Goal: Find specific fact: Find specific fact

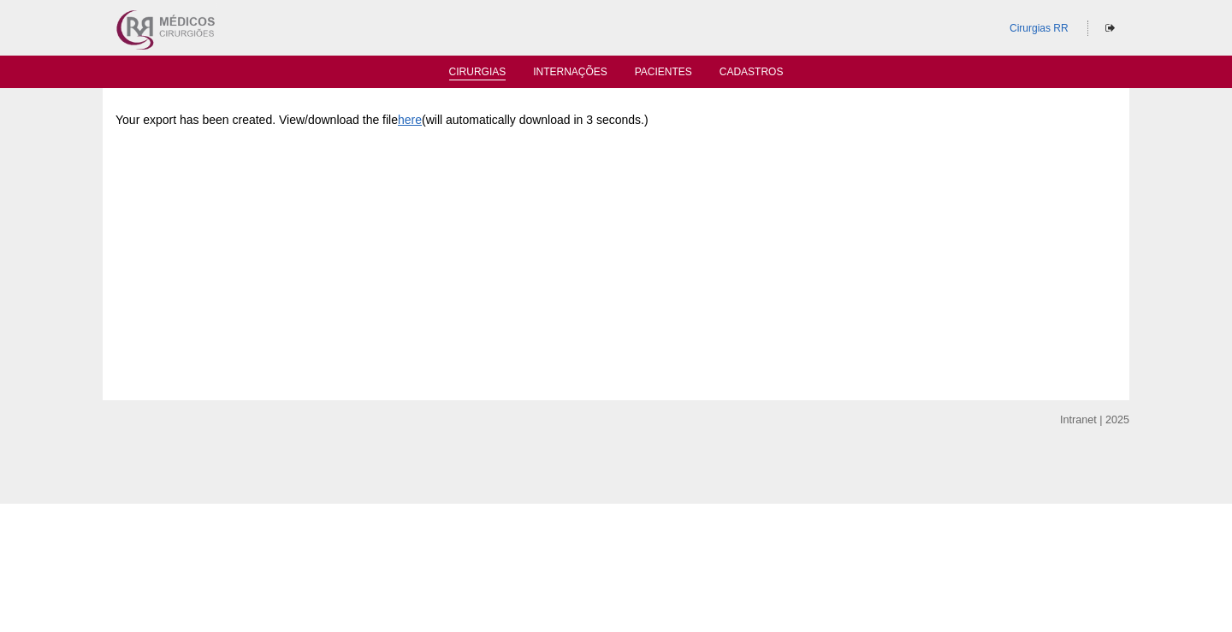
click at [480, 70] on link "Cirurgias" at bounding box center [477, 73] width 57 height 15
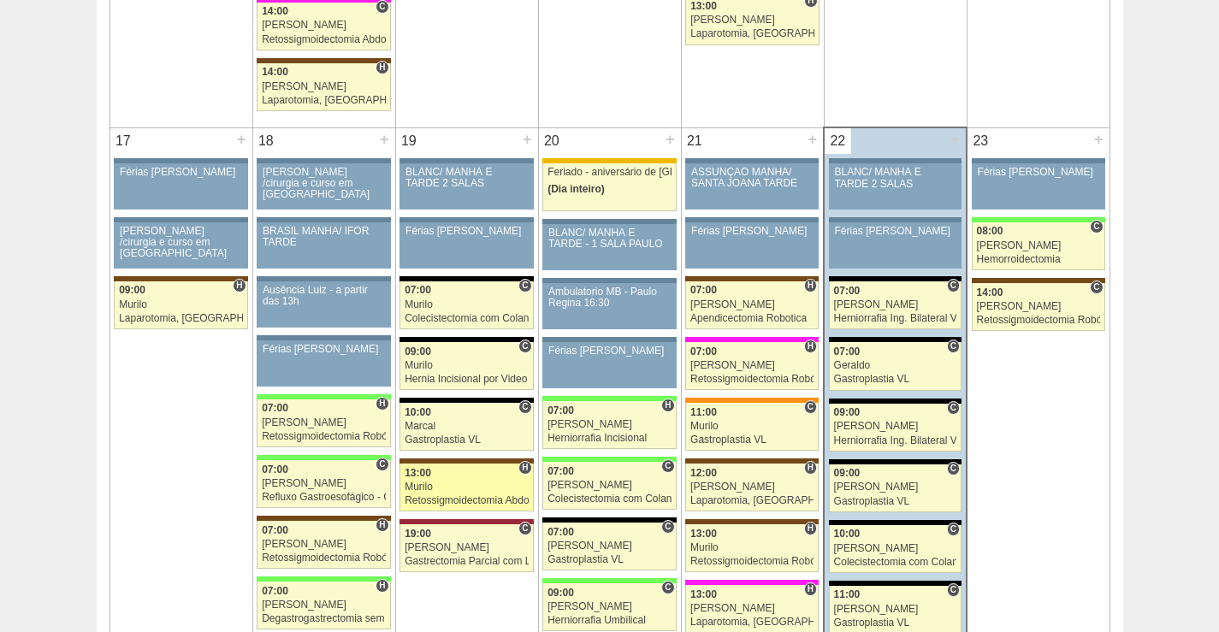
scroll to position [2567, 0]
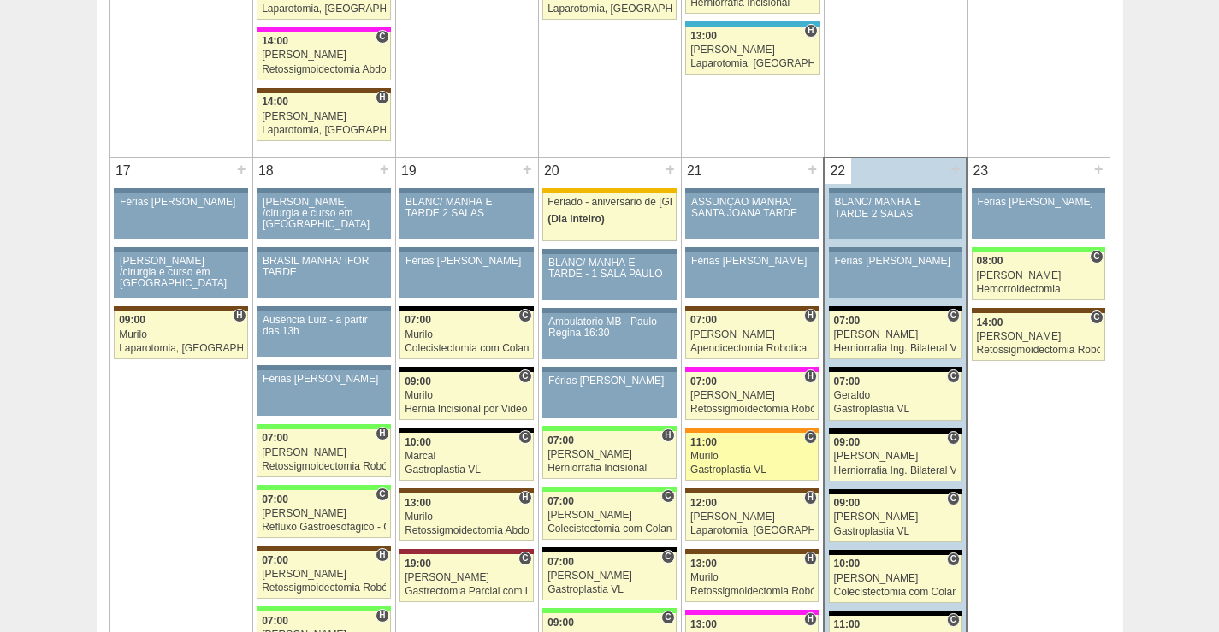
click at [774, 453] on div "Murilo" at bounding box center [751, 456] width 123 height 11
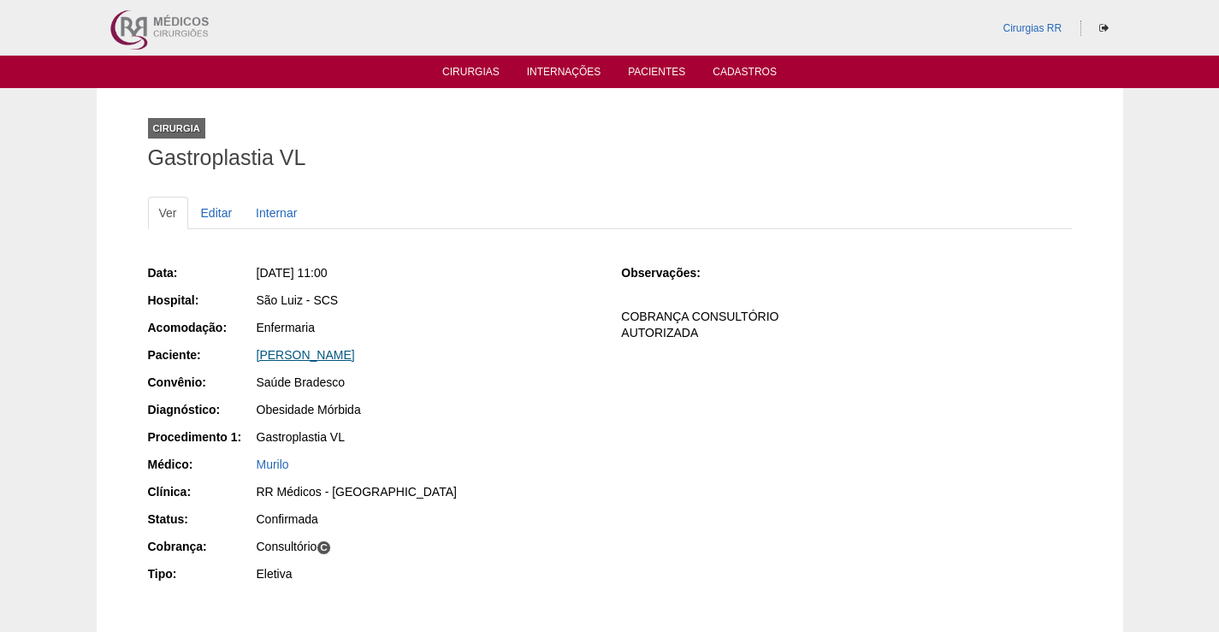
click at [355, 355] on link "[PERSON_NAME]" at bounding box center [306, 355] width 98 height 14
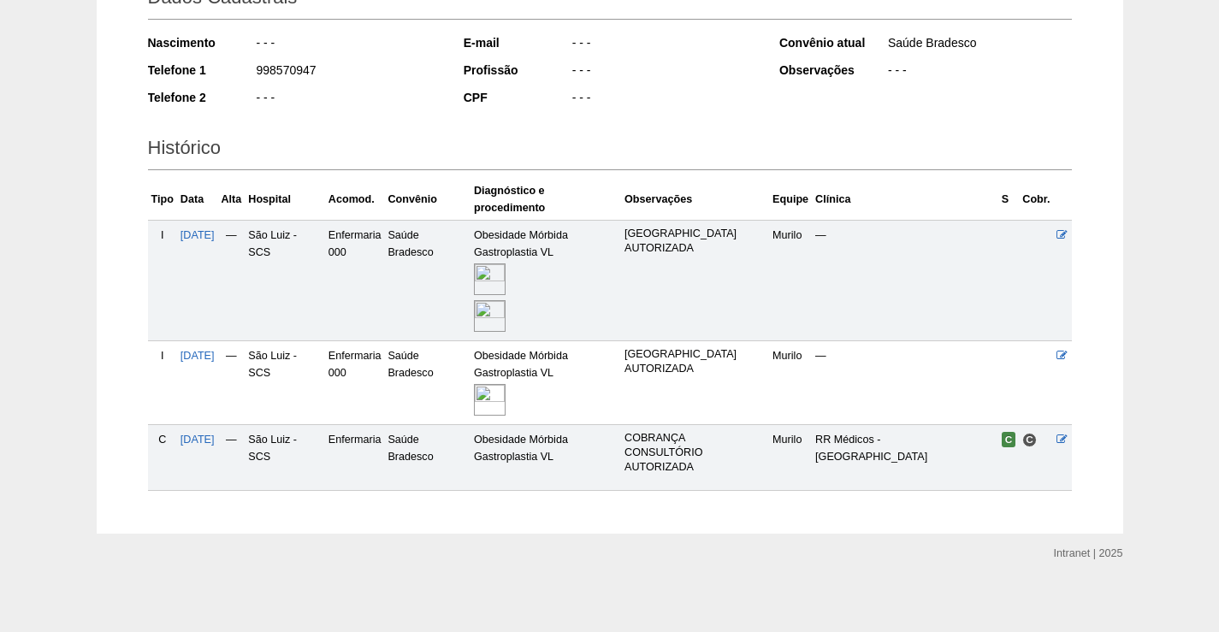
scroll to position [280, 0]
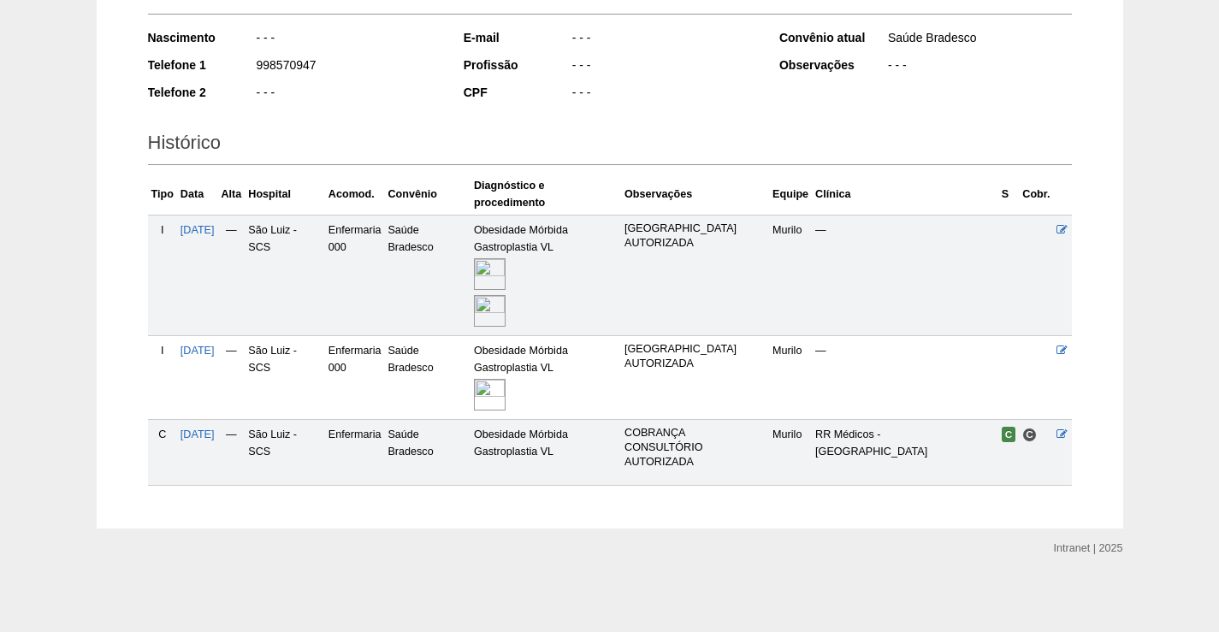
click at [500, 260] on img at bounding box center [490, 274] width 32 height 32
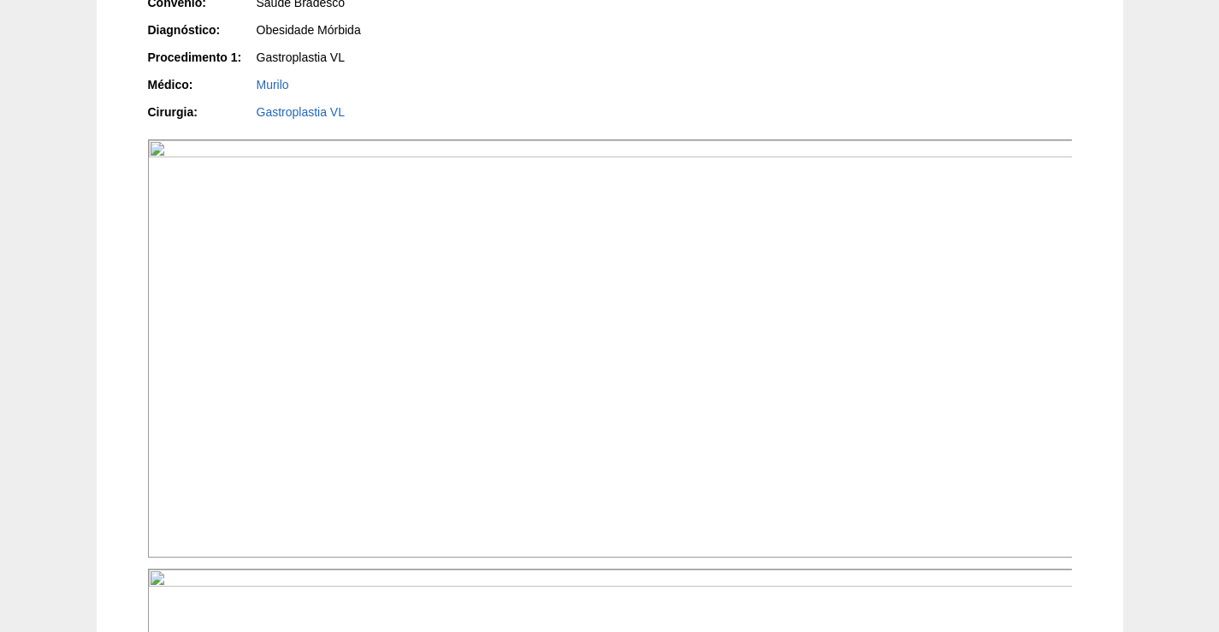
scroll to position [513, 0]
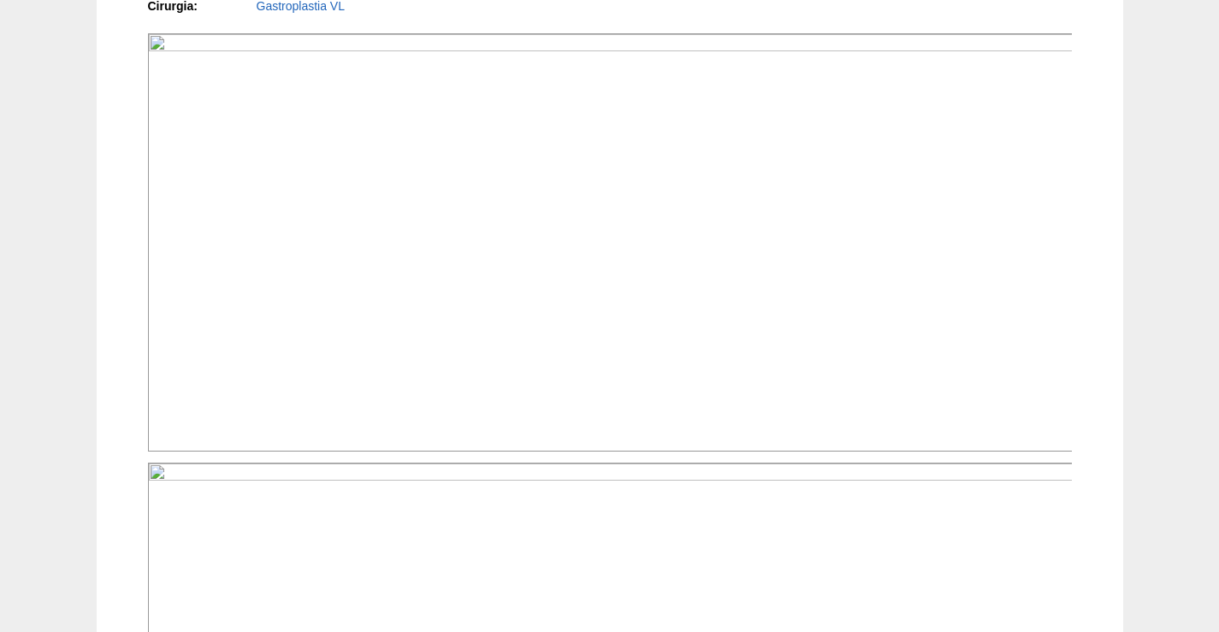
click at [844, 420] on img at bounding box center [611, 242] width 926 height 418
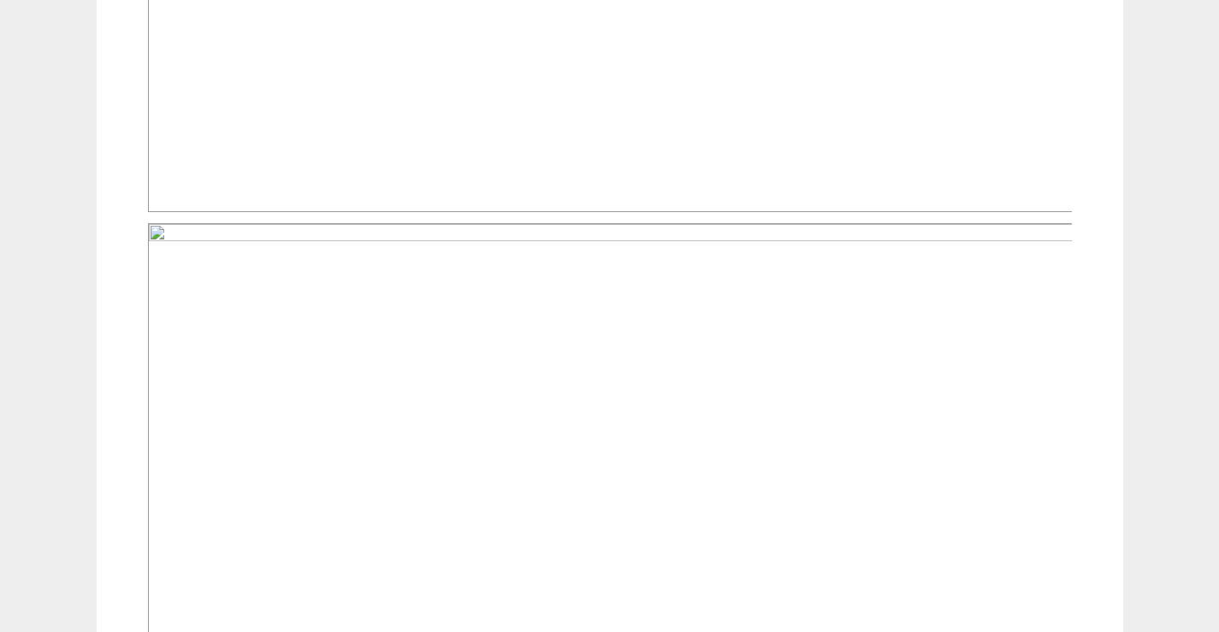
scroll to position [617, 0]
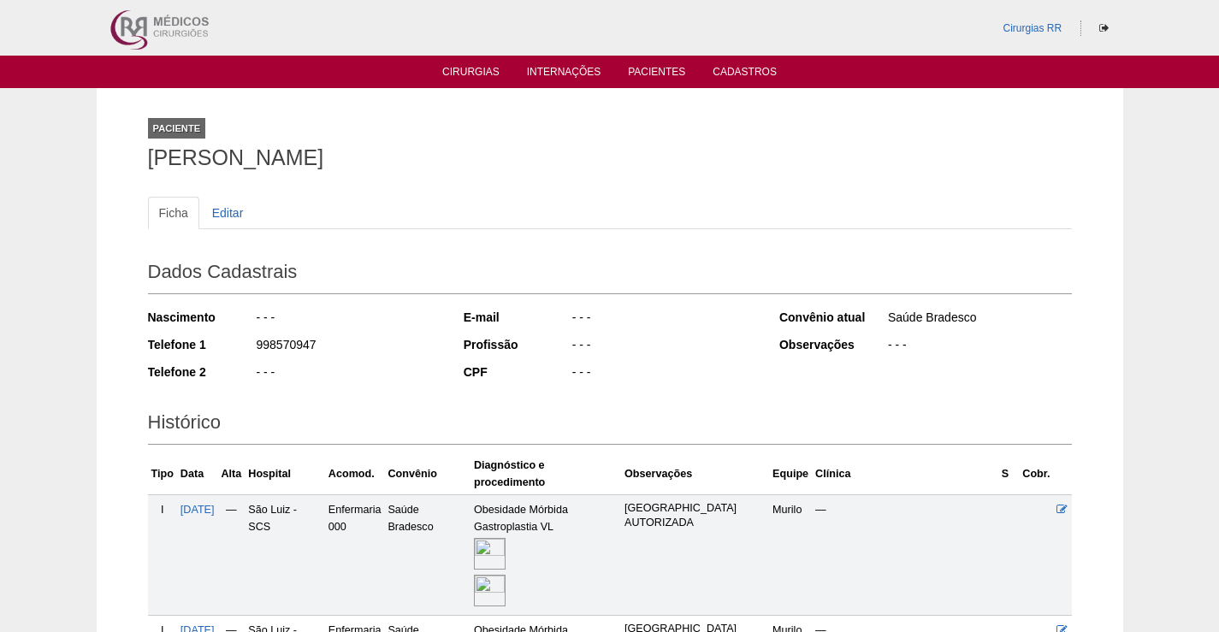
scroll to position [274, 0]
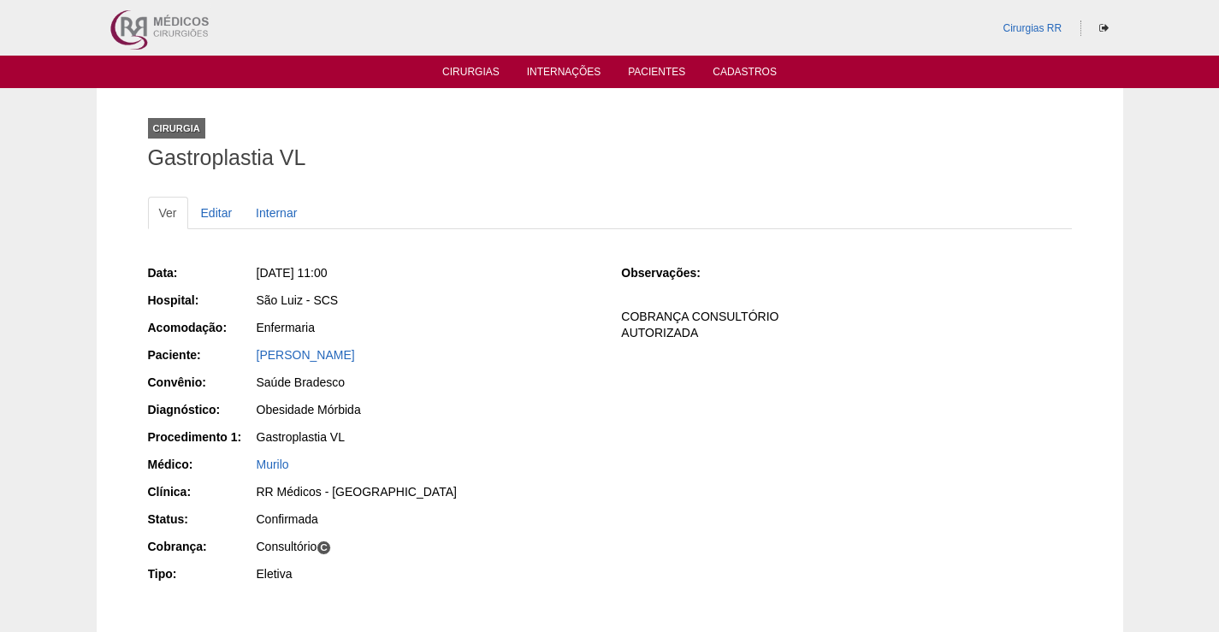
drag, startPoint x: 499, startPoint y: 351, endPoint x: 239, endPoint y: 352, distance: 260.1
click at [239, 352] on div "Paciente: PATRICIA APARECIDA FLAUSINO DEAN" at bounding box center [373, 356] width 450 height 21
copy div "Paciente: PATRICIA APARECIDA FLAUSINO DEAN"
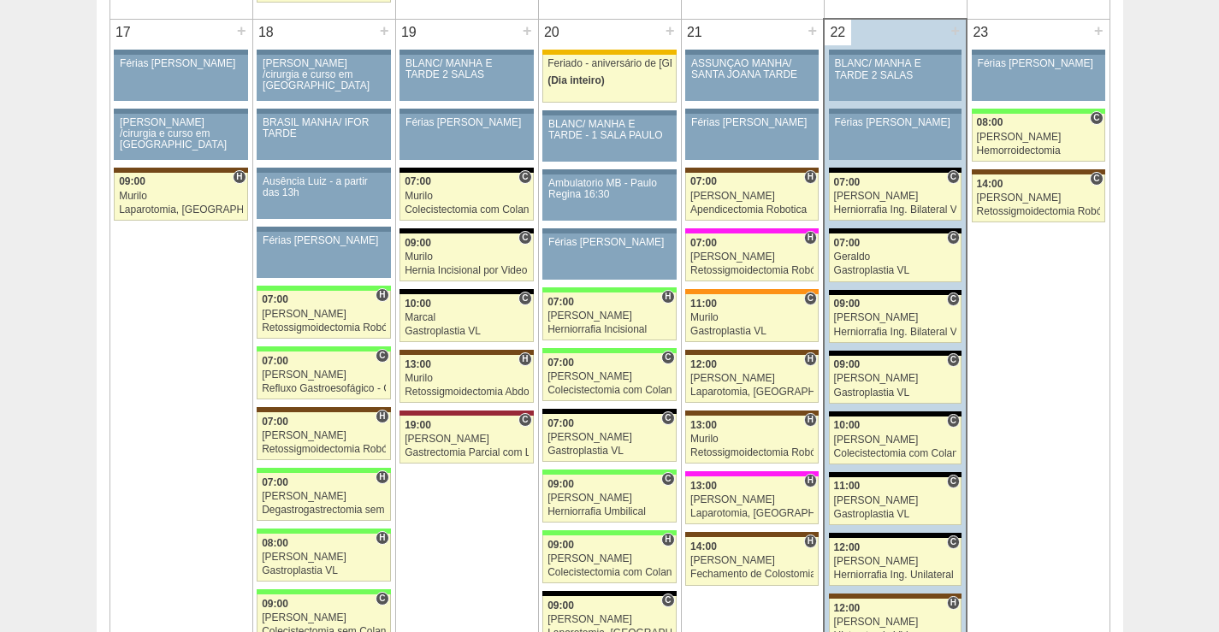
scroll to position [2738, 0]
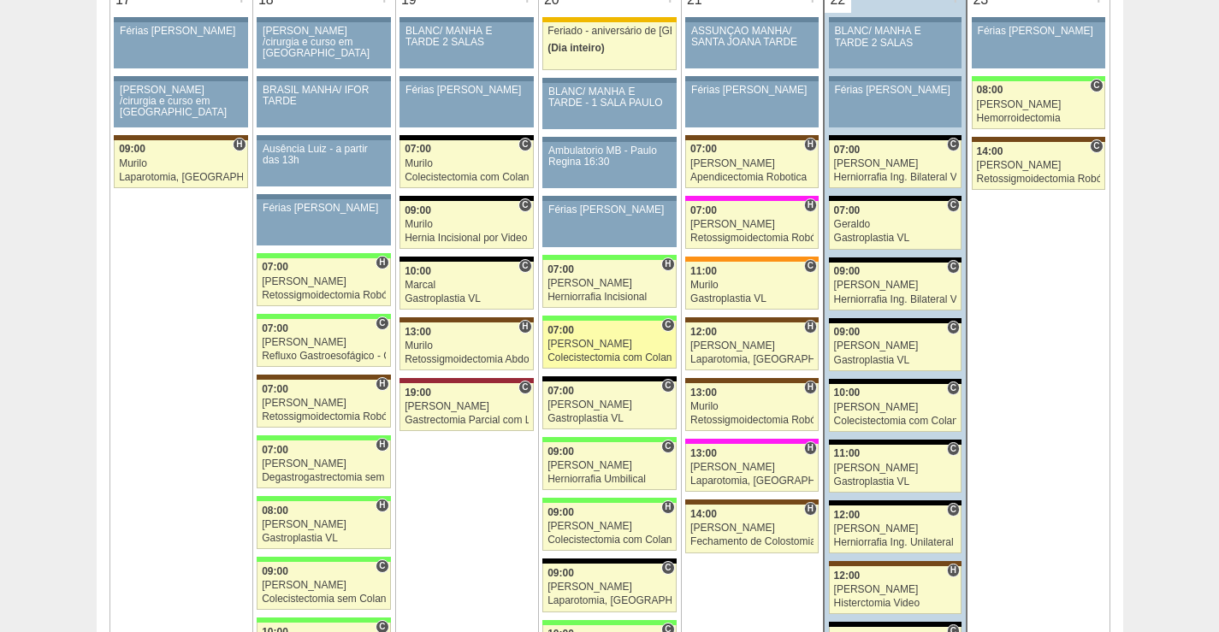
click at [601, 348] on div "[PERSON_NAME]" at bounding box center [610, 344] width 124 height 11
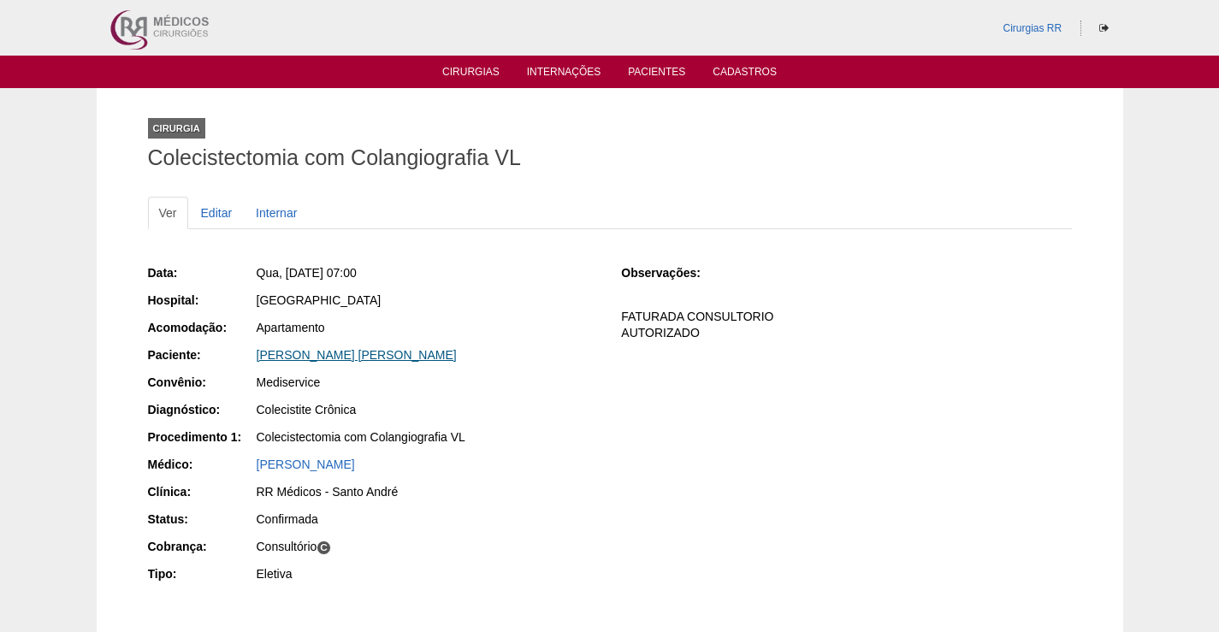
click at [399, 359] on link "STÉPHANI VILELA FERREIRA CUSTODIO" at bounding box center [357, 355] width 200 height 14
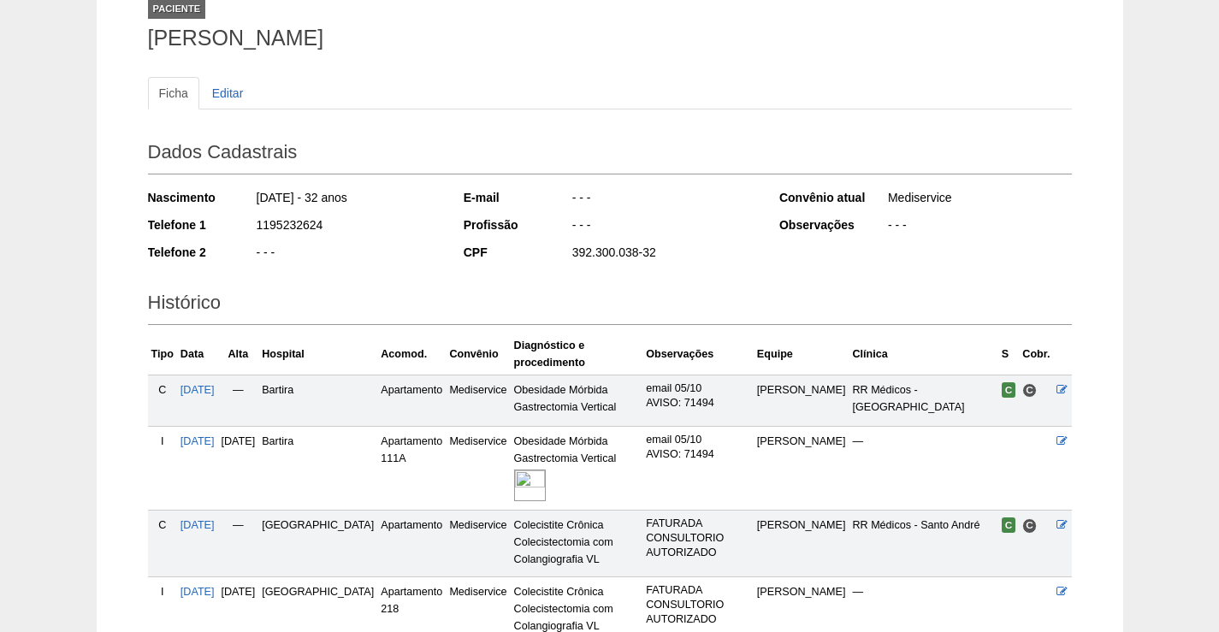
scroll to position [342, 0]
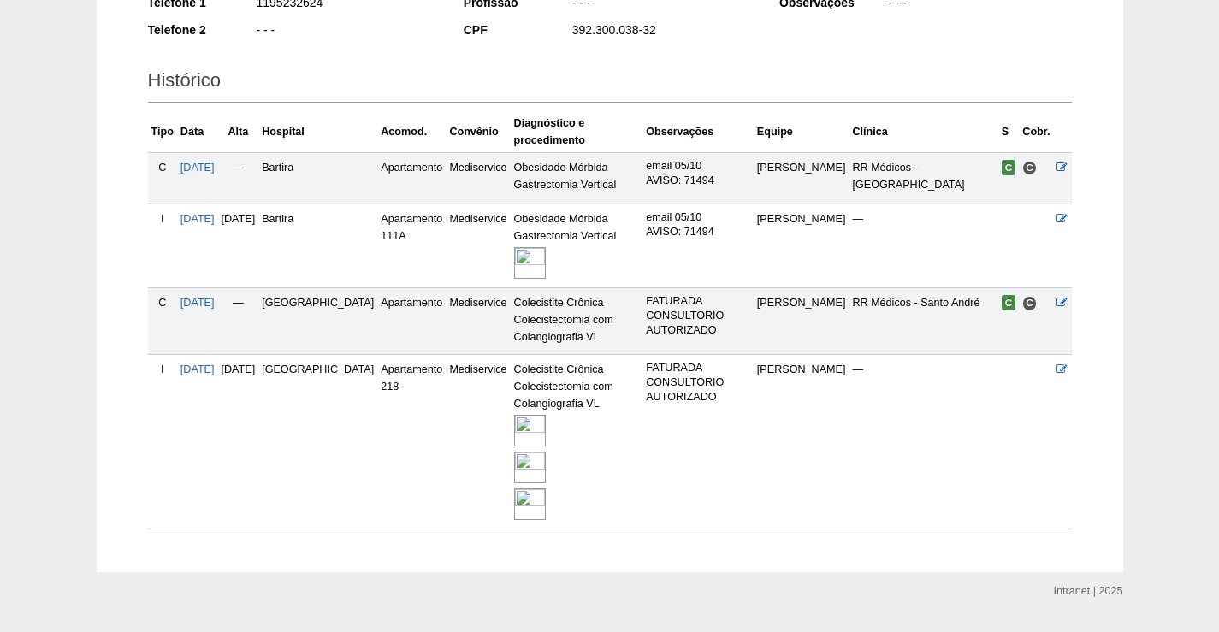
click at [514, 415] on img at bounding box center [530, 431] width 32 height 32
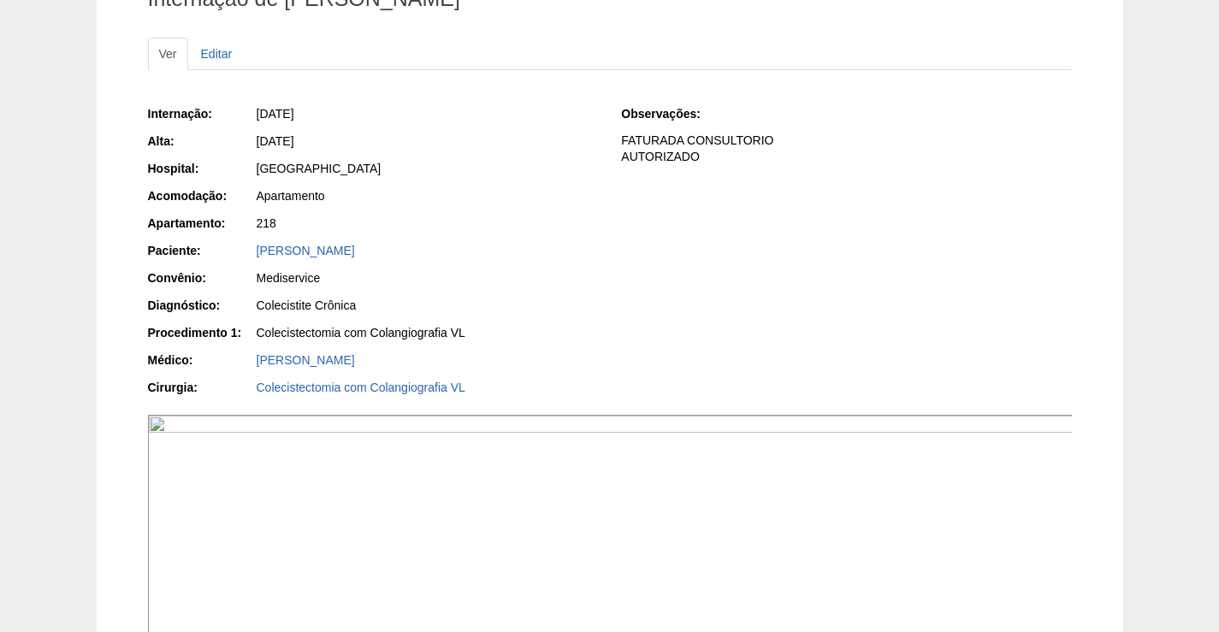
scroll to position [257, 0]
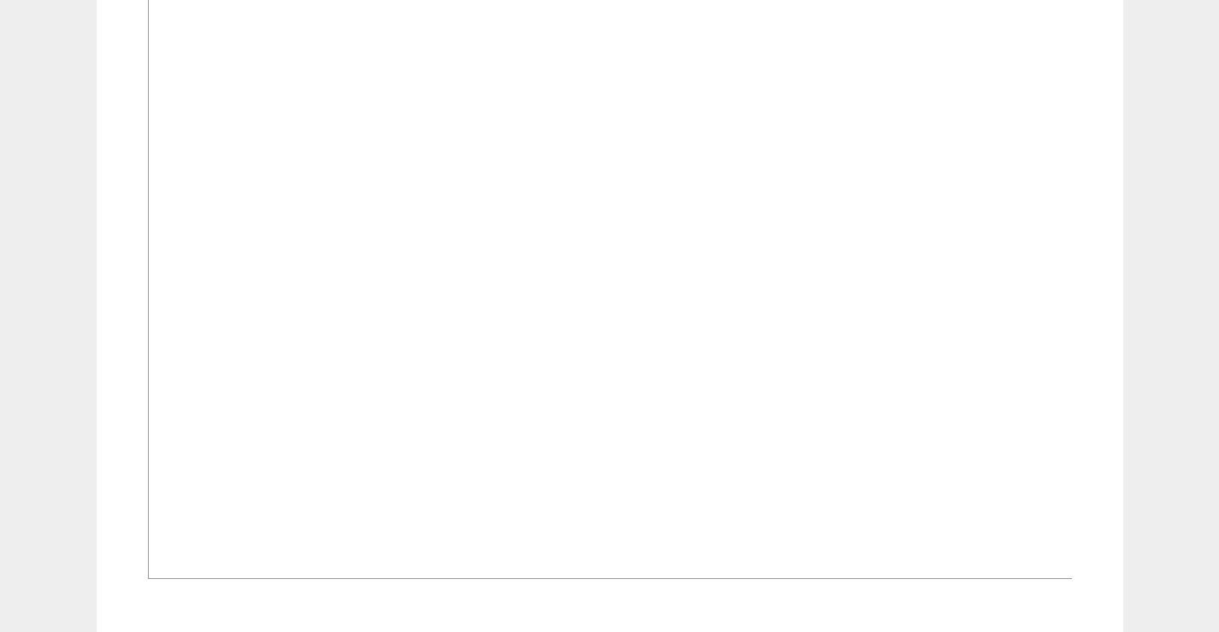
scroll to position [1968, 0]
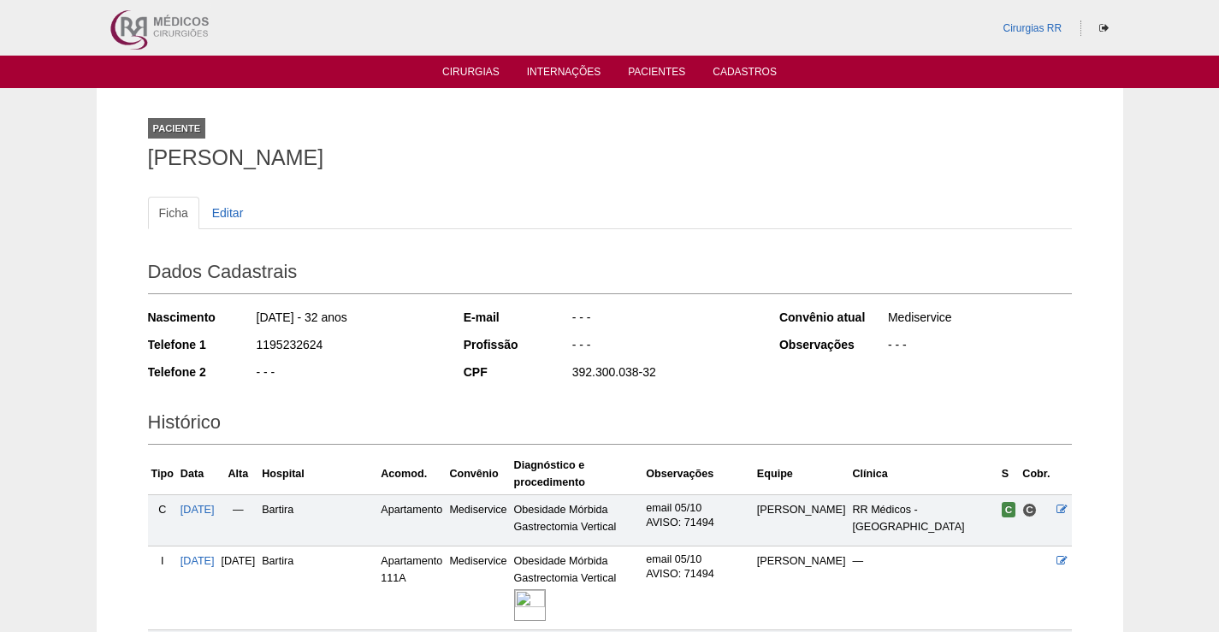
scroll to position [340, 0]
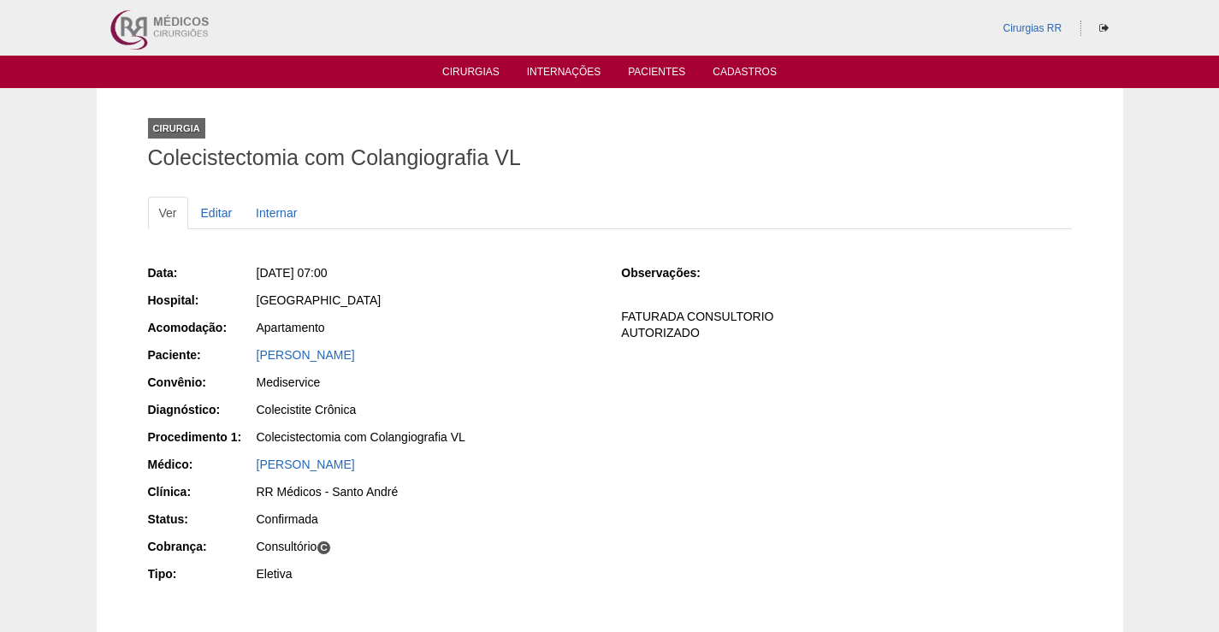
drag, startPoint x: 461, startPoint y: 345, endPoint x: 248, endPoint y: 346, distance: 213.0
click at [248, 346] on div "Paciente: STÉPHANI VILELA FERREIRA CUSTODIO" at bounding box center [373, 356] width 450 height 21
copy div "Paciente: STÉPHANI VILELA FERREIRA CUSTODIO"
click at [536, 310] on div "[GEOGRAPHIC_DATA]" at bounding box center [426, 302] width 343 height 21
drag, startPoint x: 510, startPoint y: 353, endPoint x: 251, endPoint y: 347, distance: 259.3
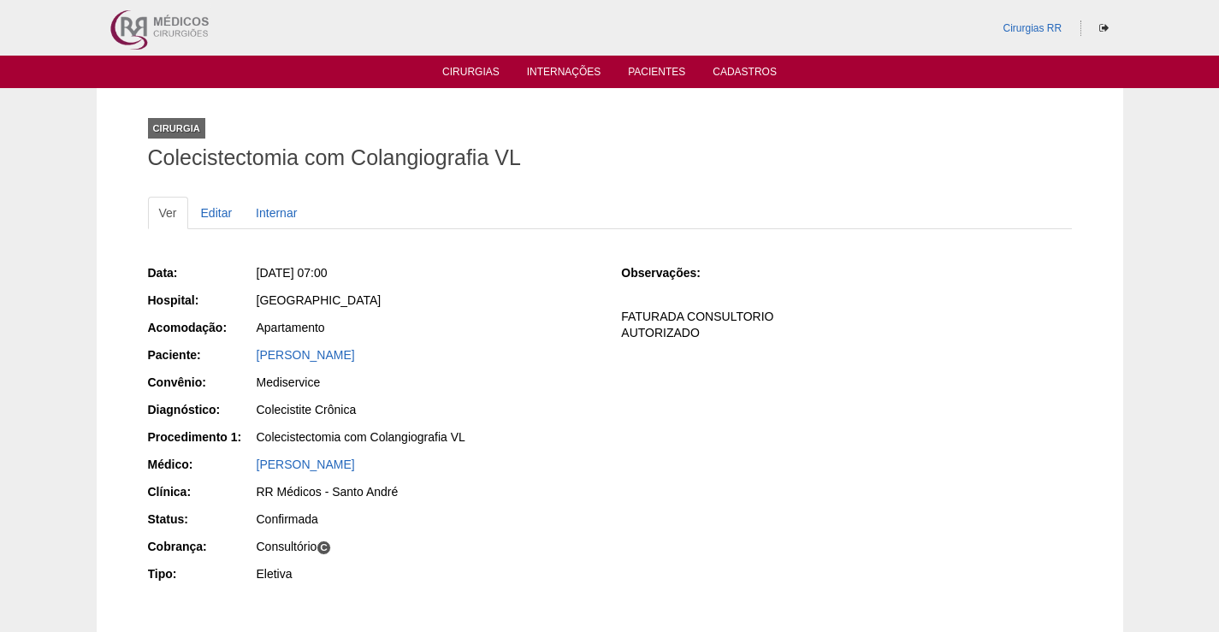
click at [251, 347] on div "Paciente: STÉPHANI VILELA FERREIRA CUSTODIO" at bounding box center [373, 356] width 450 height 21
copy div "Paciente: STÉPHANI VILELA FERREIRA CUSTODIO"
click at [355, 355] on link "[PERSON_NAME]" at bounding box center [306, 355] width 98 height 14
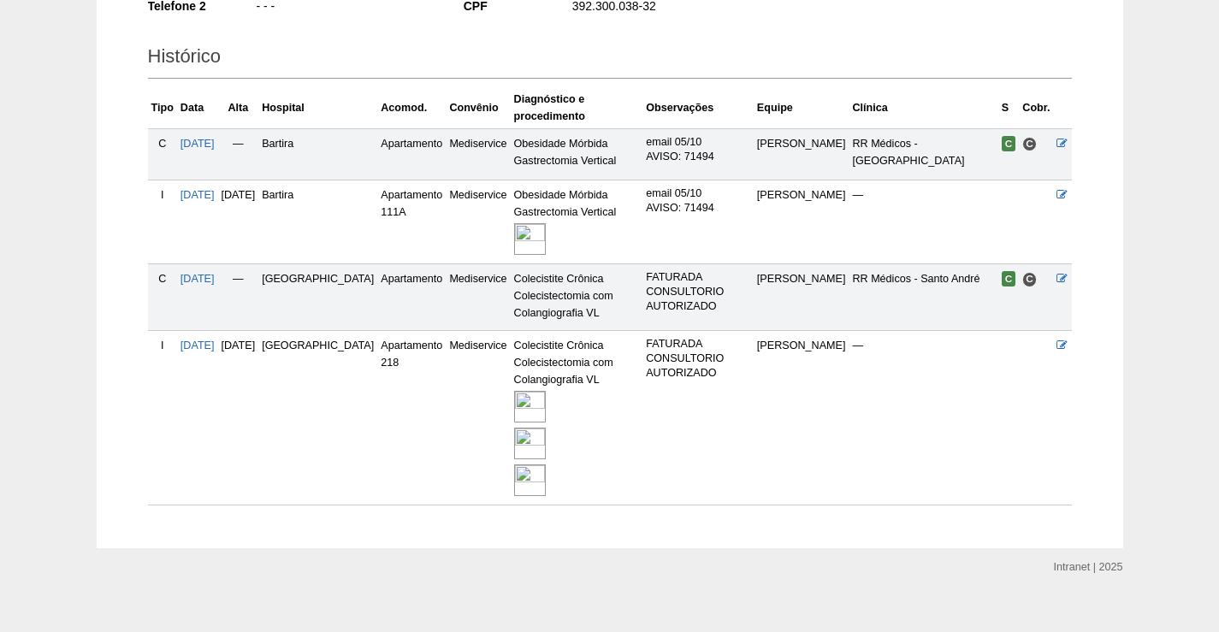
scroll to position [368, 0]
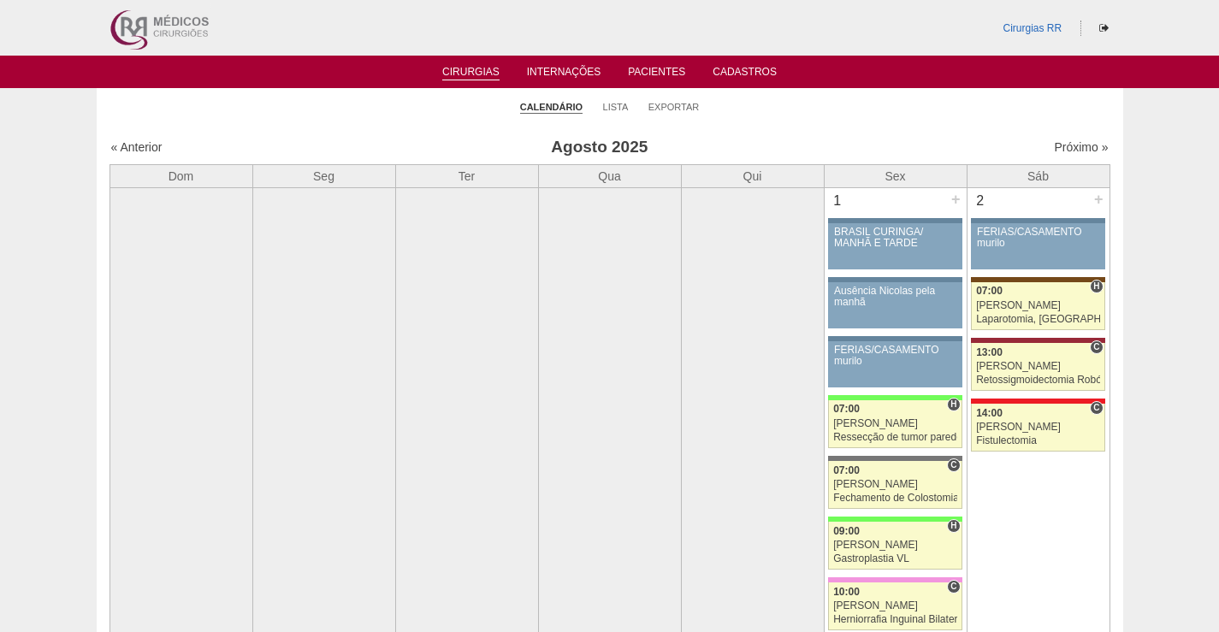
scroll to position [2733, 0]
